Goal: Task Accomplishment & Management: Use online tool/utility

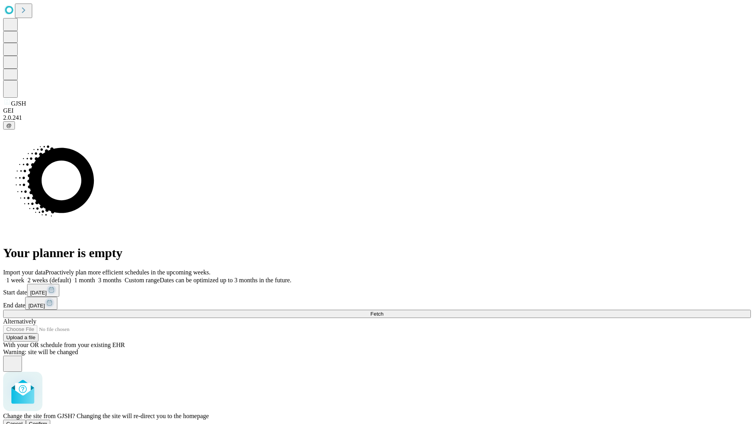
click at [48, 421] on span "Confirm" at bounding box center [38, 424] width 18 height 6
click at [24, 277] on label "1 week" at bounding box center [13, 280] width 21 height 7
click at [383, 311] on span "Fetch" at bounding box center [376, 314] width 13 height 6
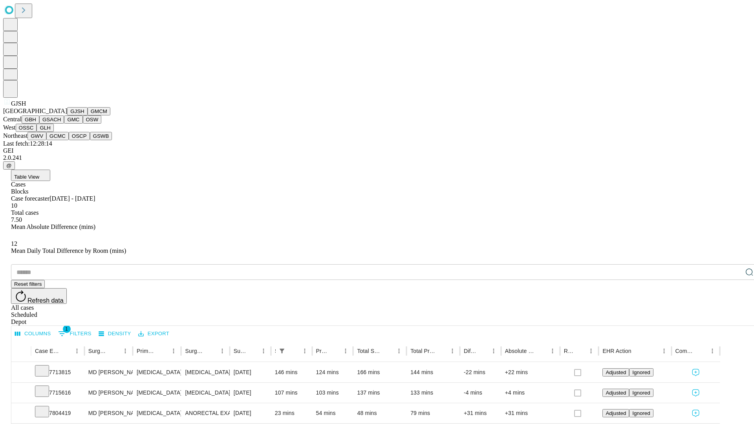
click at [88, 116] on button "GMCM" at bounding box center [99, 111] width 23 height 8
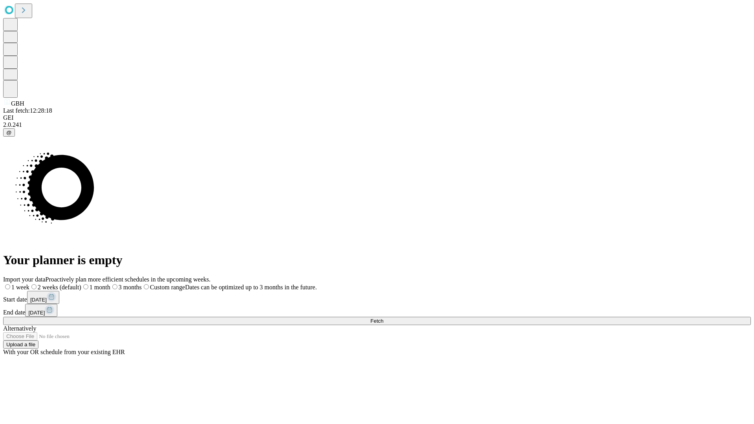
click at [29, 284] on label "1 week" at bounding box center [16, 287] width 26 height 7
click at [383, 318] on span "Fetch" at bounding box center [376, 321] width 13 height 6
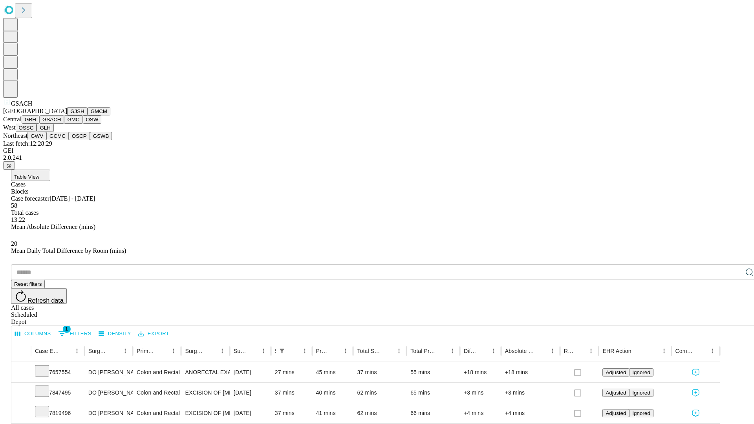
click at [64, 124] on button "GMC" at bounding box center [73, 120] width 18 height 8
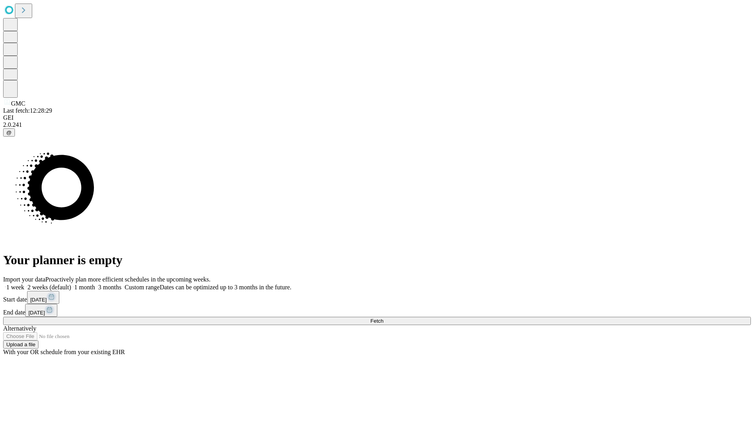
click at [24, 284] on label "1 week" at bounding box center [13, 287] width 21 height 7
click at [383, 318] on span "Fetch" at bounding box center [376, 321] width 13 height 6
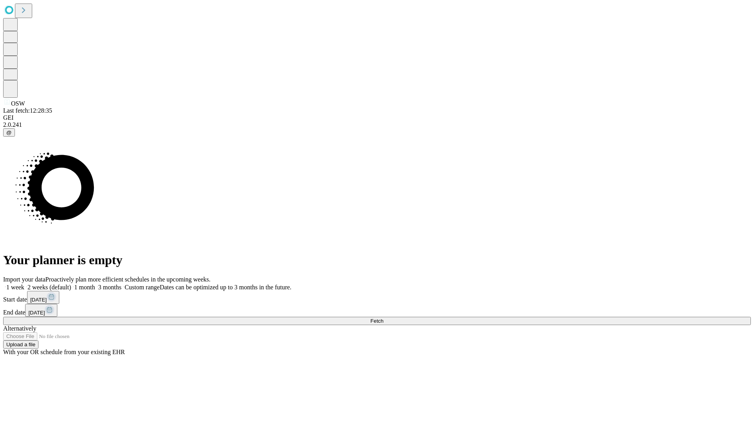
click at [24, 284] on label "1 week" at bounding box center [13, 287] width 21 height 7
click at [383, 318] on span "Fetch" at bounding box center [376, 321] width 13 height 6
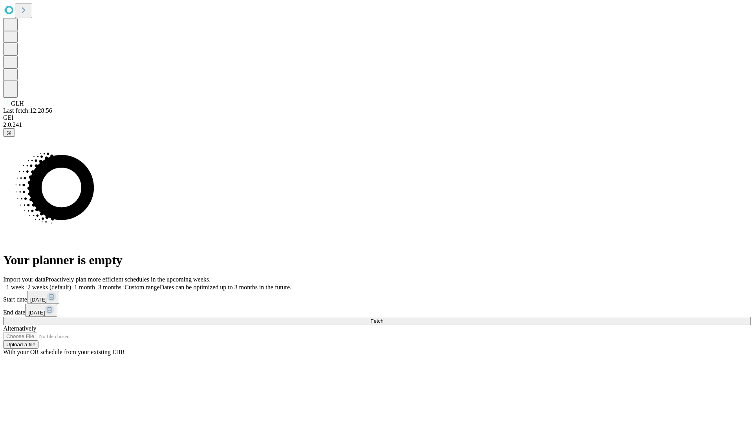
click at [24, 284] on label "1 week" at bounding box center [13, 287] width 21 height 7
click at [383, 318] on span "Fetch" at bounding box center [376, 321] width 13 height 6
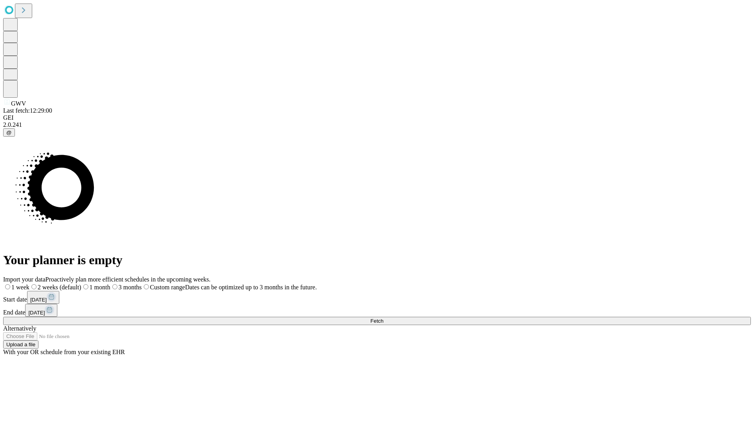
click at [383, 318] on span "Fetch" at bounding box center [376, 321] width 13 height 6
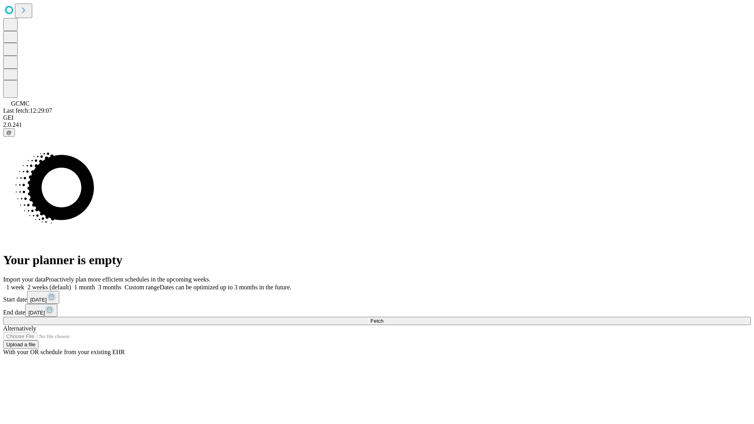
click at [24, 284] on label "1 week" at bounding box center [13, 287] width 21 height 7
click at [383, 318] on span "Fetch" at bounding box center [376, 321] width 13 height 6
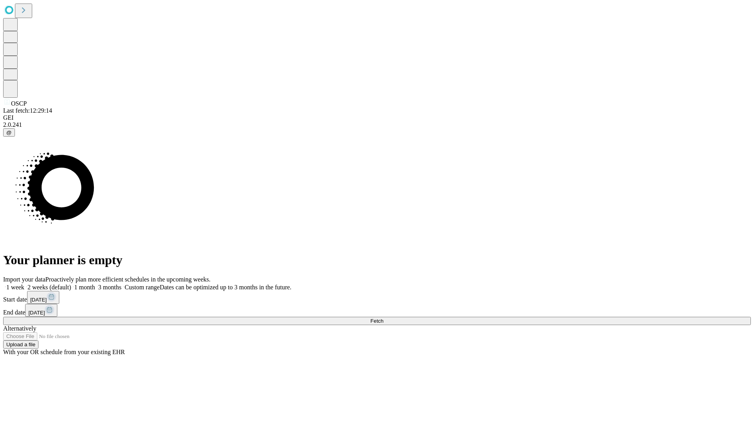
click at [24, 284] on label "1 week" at bounding box center [13, 287] width 21 height 7
click at [383, 318] on span "Fetch" at bounding box center [376, 321] width 13 height 6
